Goal: Task Accomplishment & Management: Use online tool/utility

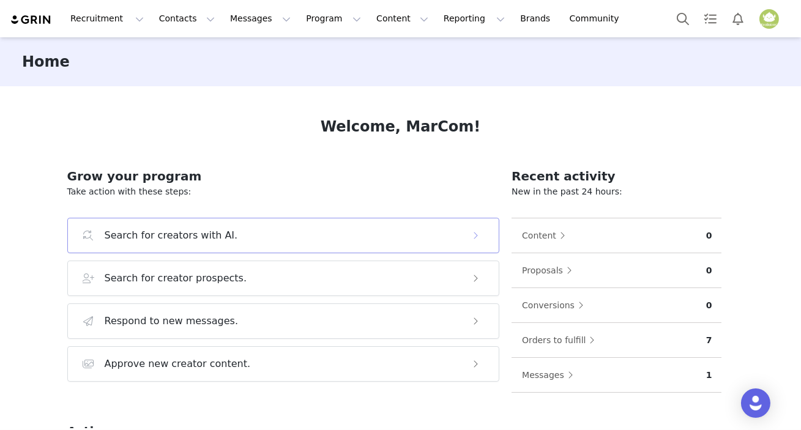
click at [166, 231] on h3 "Search for creators with AI." at bounding box center [171, 235] width 133 height 15
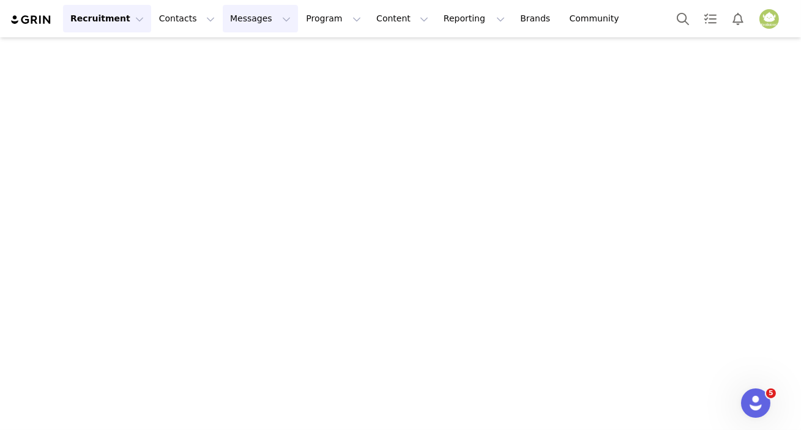
click at [223, 17] on button "Messages Messages" at bounding box center [260, 19] width 75 height 28
click at [184, 19] on button "Contacts Contacts" at bounding box center [187, 19] width 70 height 28
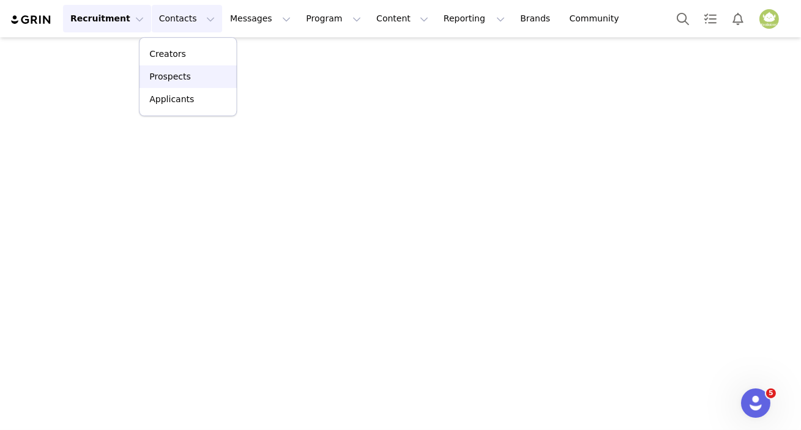
click at [180, 75] on p "Prospects" at bounding box center [169, 76] width 41 height 13
